Goal: Task Accomplishment & Management: Manage account settings

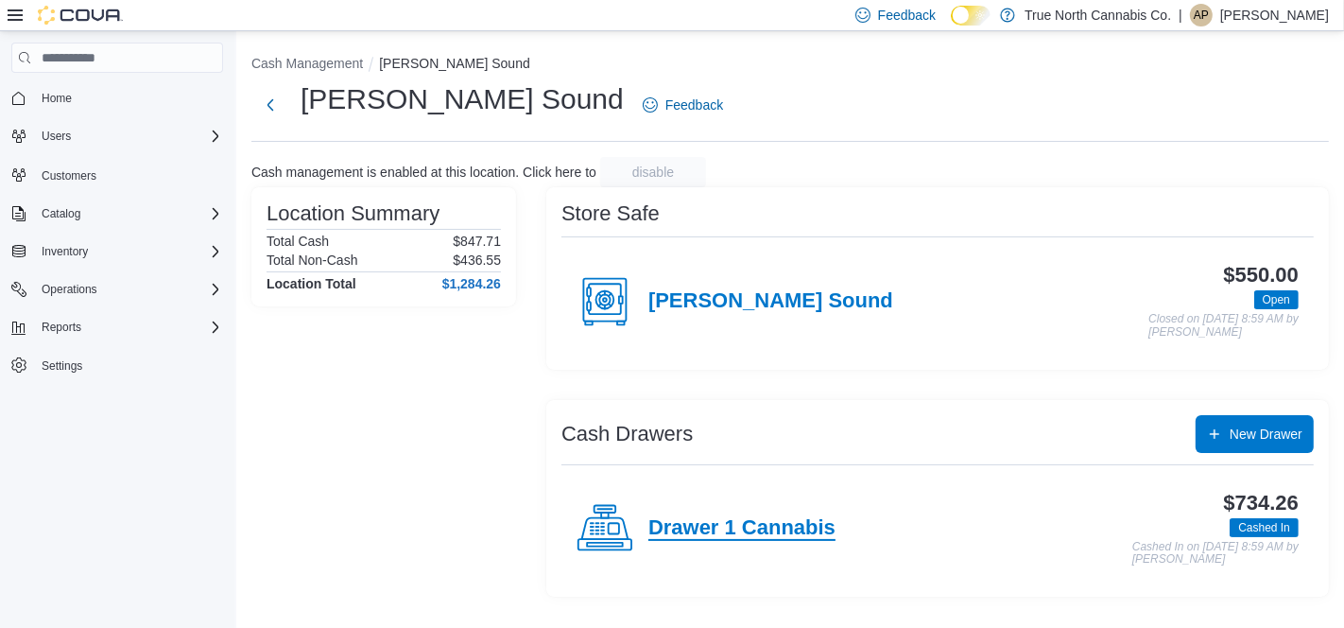
click at [770, 524] on h4 "Drawer 1 Cannabis" at bounding box center [741, 528] width 187 height 25
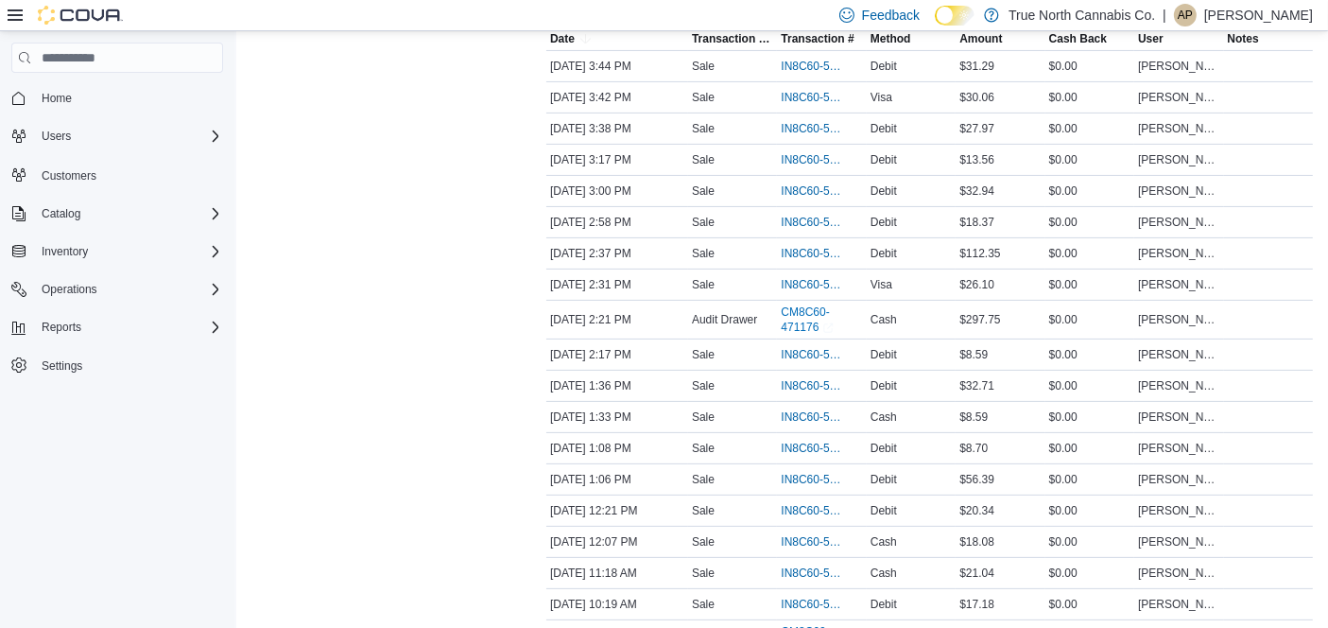
scroll to position [402, 0]
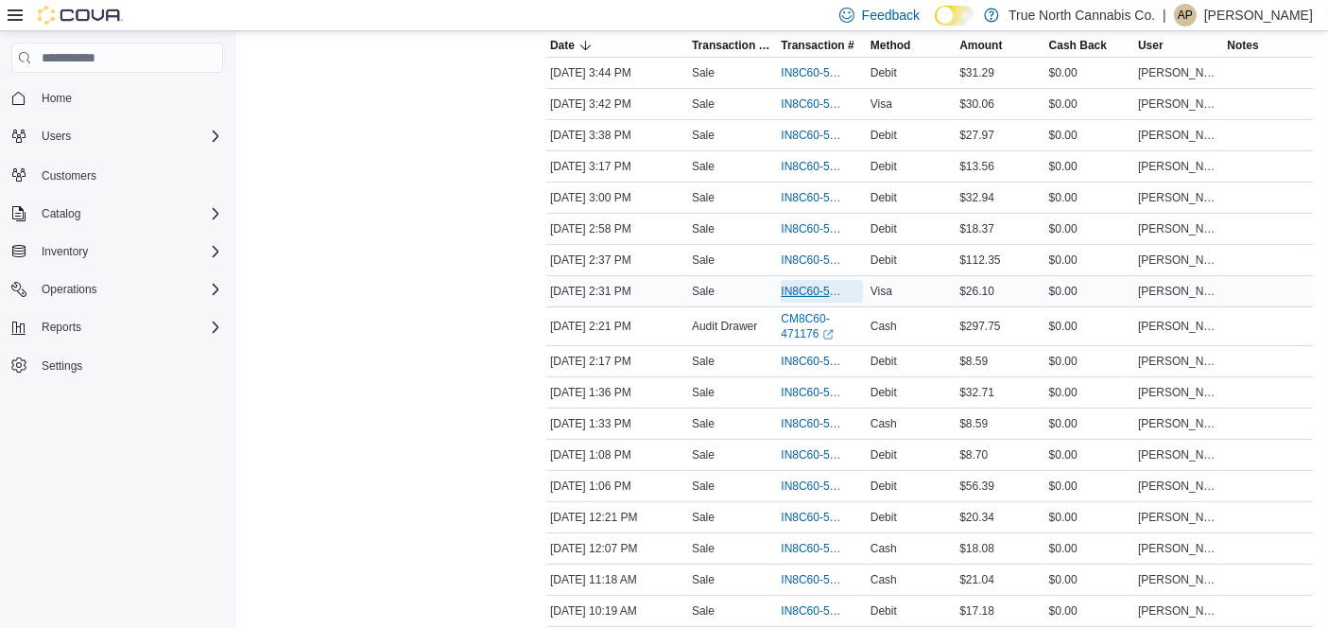
click at [807, 284] on span "IN8C60-5266147" at bounding box center [812, 291] width 62 height 15
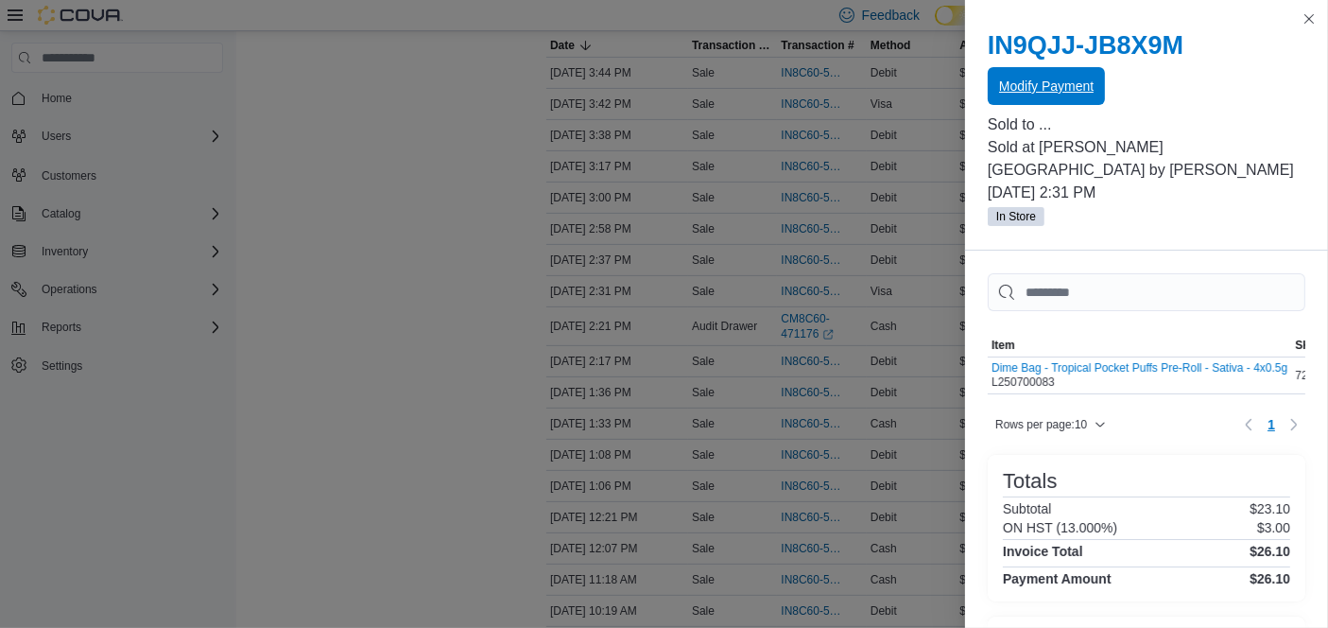
click at [1046, 87] on span "Modify Payment" at bounding box center [1046, 86] width 95 height 19
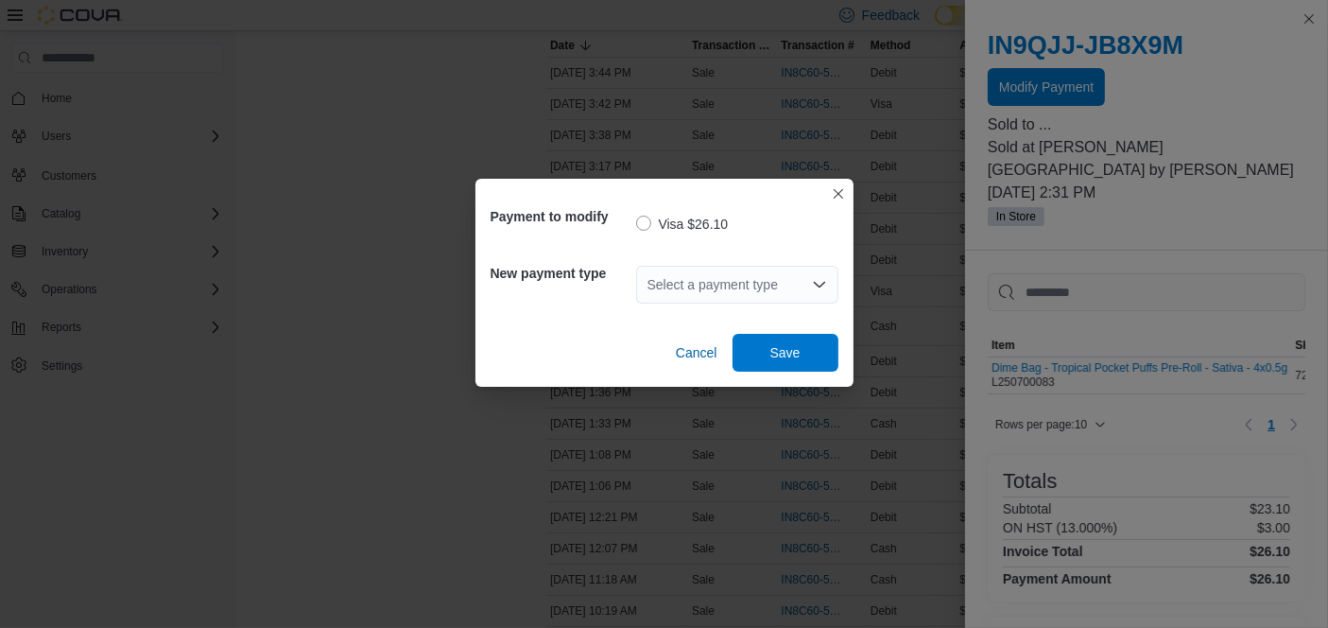
click at [821, 282] on icon "Open list of options" at bounding box center [819, 284] width 15 height 15
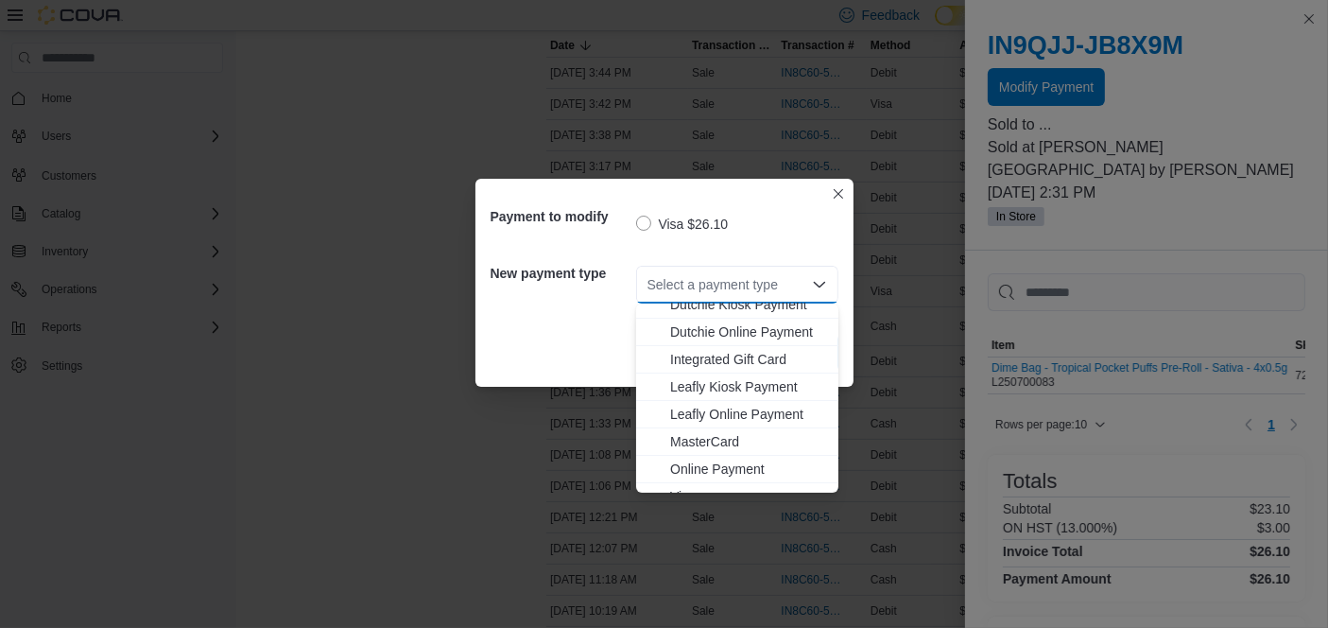
scroll to position [128, 0]
click at [719, 433] on span "MasterCard" at bounding box center [748, 435] width 157 height 19
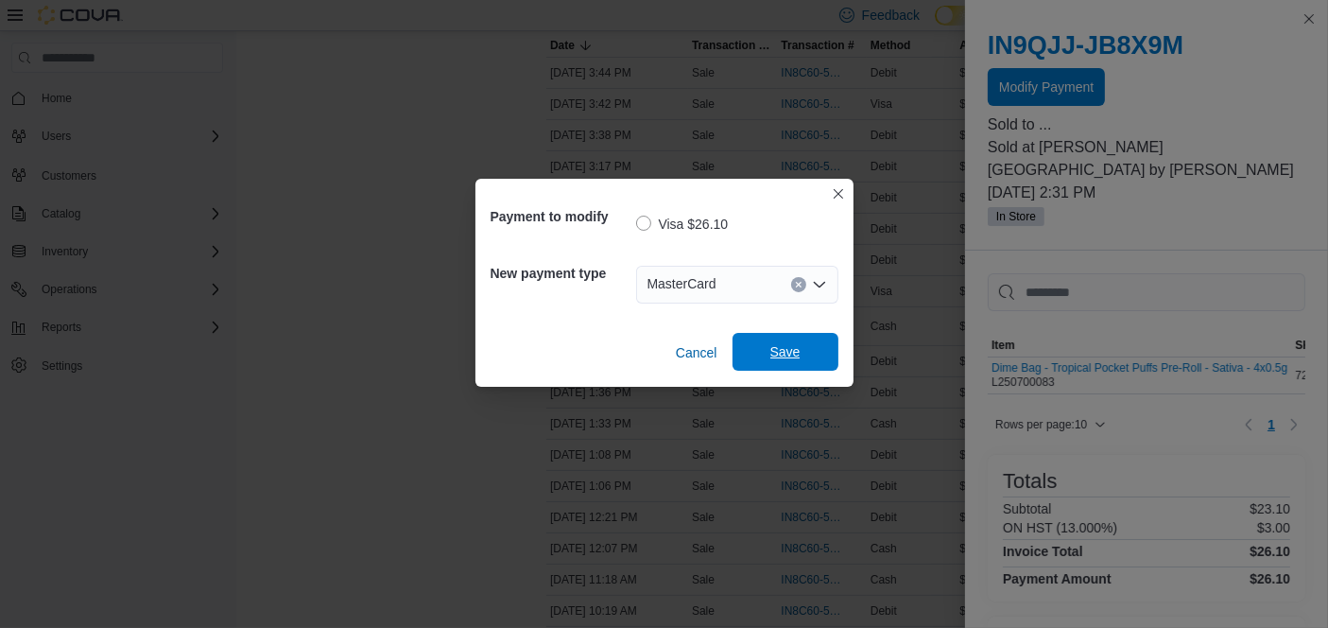
click at [780, 363] on span "Save" at bounding box center [785, 352] width 83 height 38
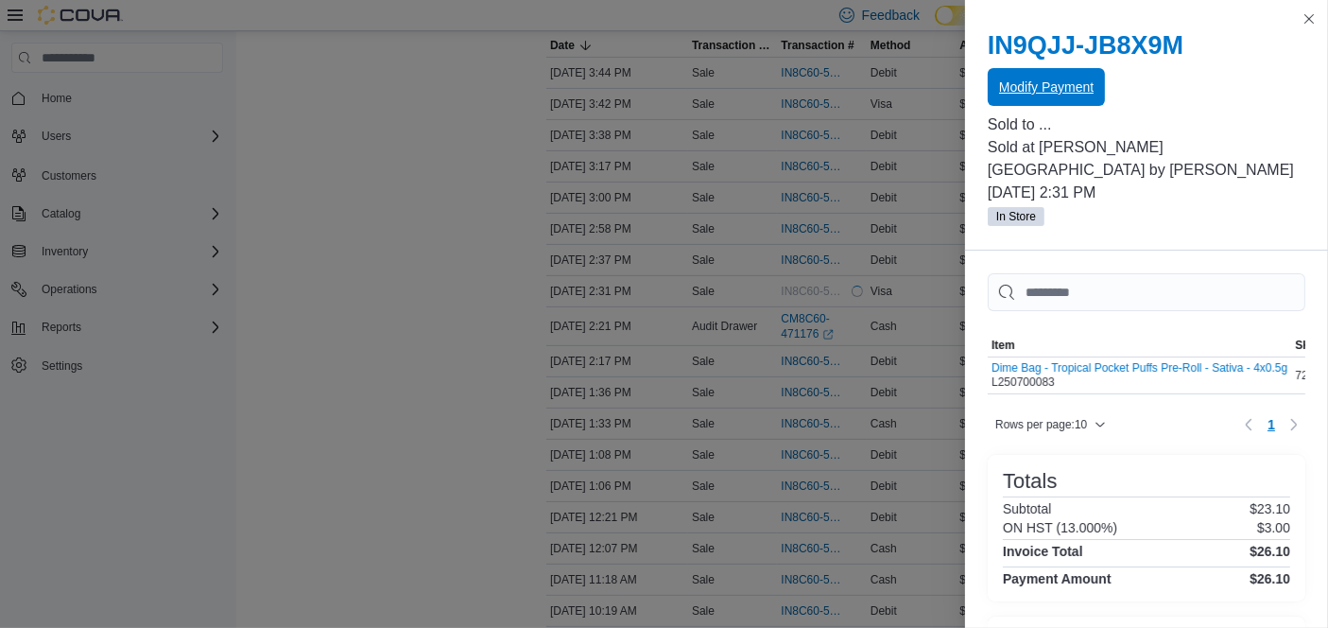
scroll to position [0, 0]
click at [1309, 21] on button "Close this dialog" at bounding box center [1309, 18] width 23 height 23
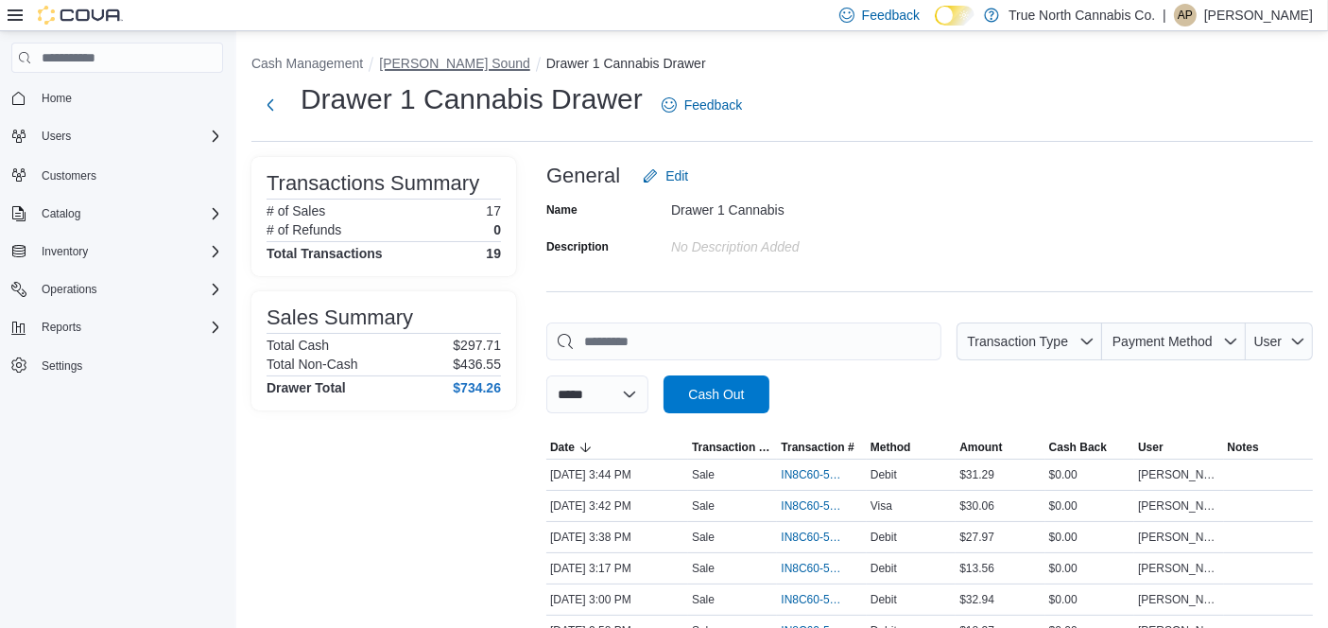
click at [426, 66] on button "Owen Sound" at bounding box center [454, 63] width 151 height 15
